Goal: Use online tool/utility: Utilize a website feature to perform a specific function

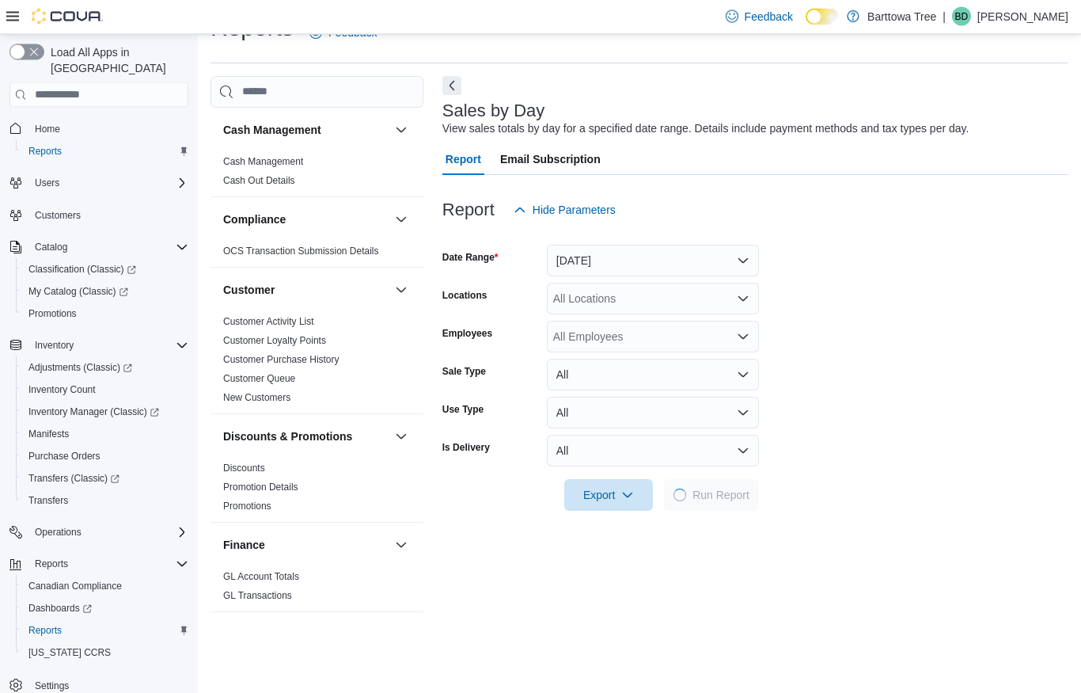
scroll to position [36, 0]
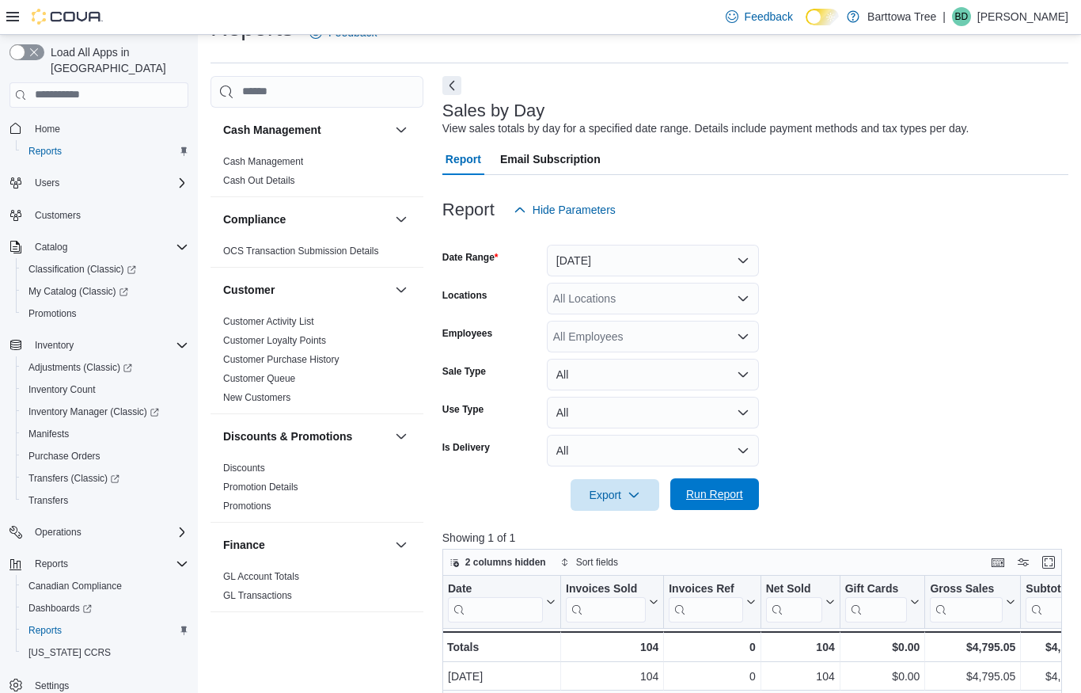
click at [727, 489] on span "Run Report" at bounding box center [714, 494] width 57 height 16
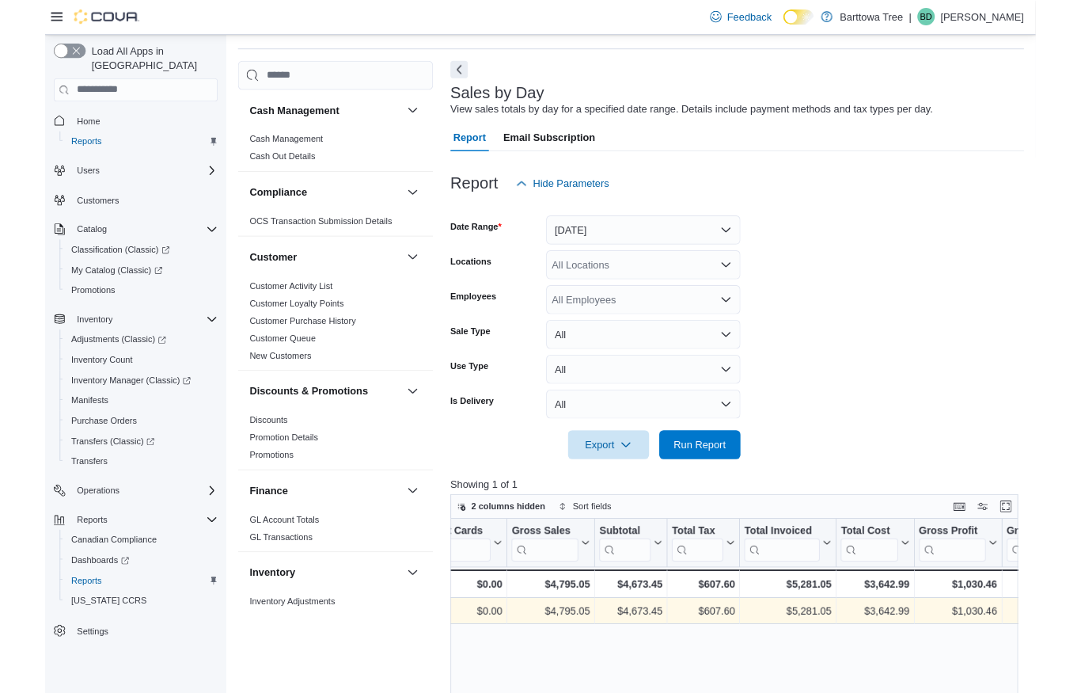
scroll to position [0, 459]
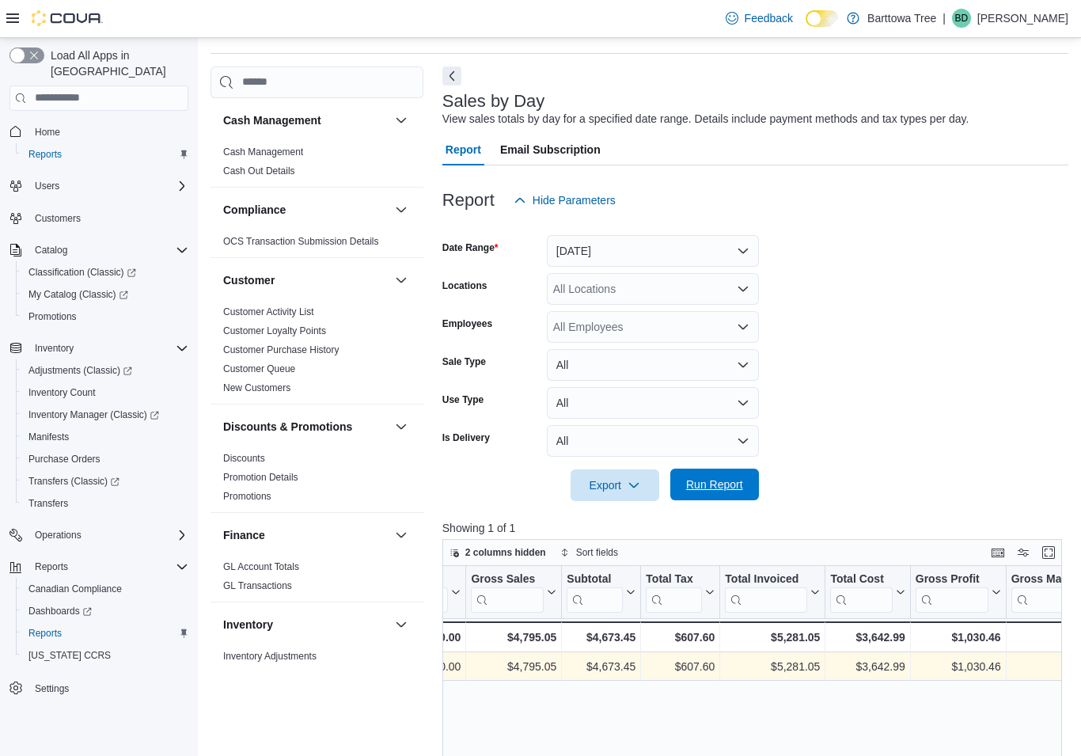
click at [734, 494] on span "Run Report" at bounding box center [715, 485] width 70 height 32
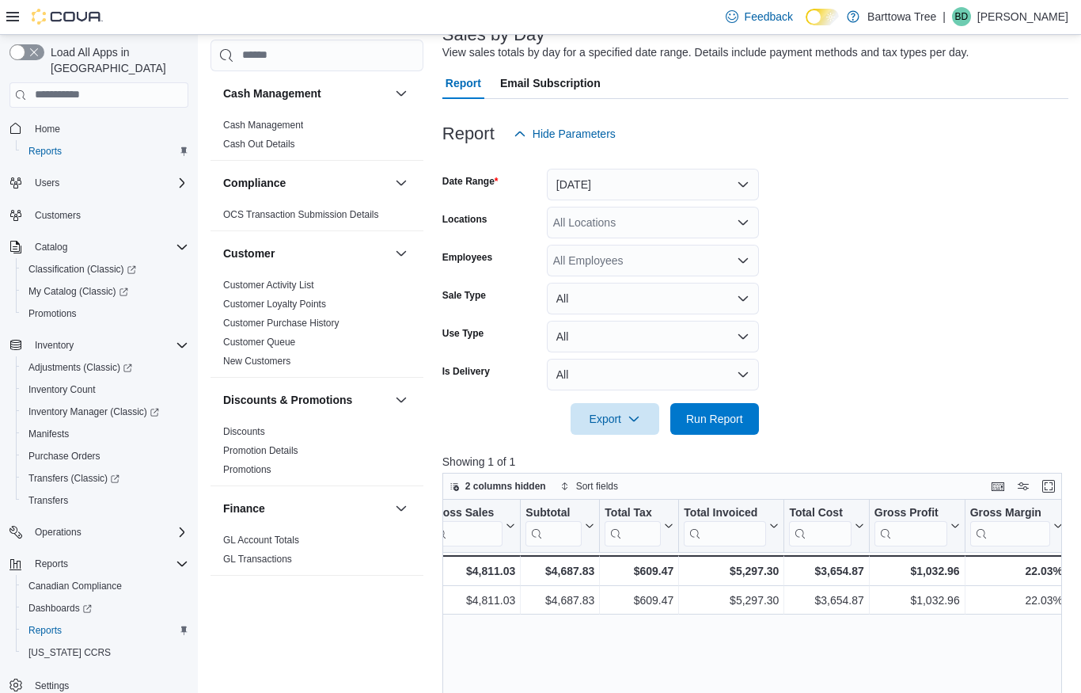
scroll to position [0, 626]
